Goal: Task Accomplishment & Management: Manage account settings

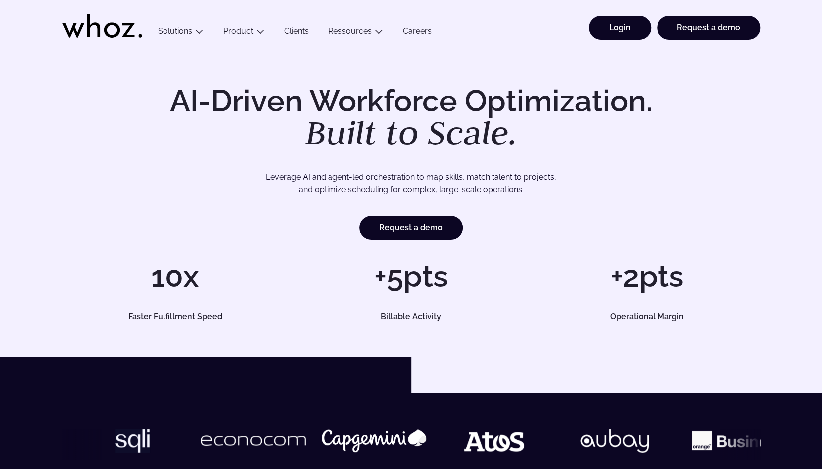
click at [609, 32] on link "Login" at bounding box center [620, 28] width 62 height 24
